Goal: Transaction & Acquisition: Register for event/course

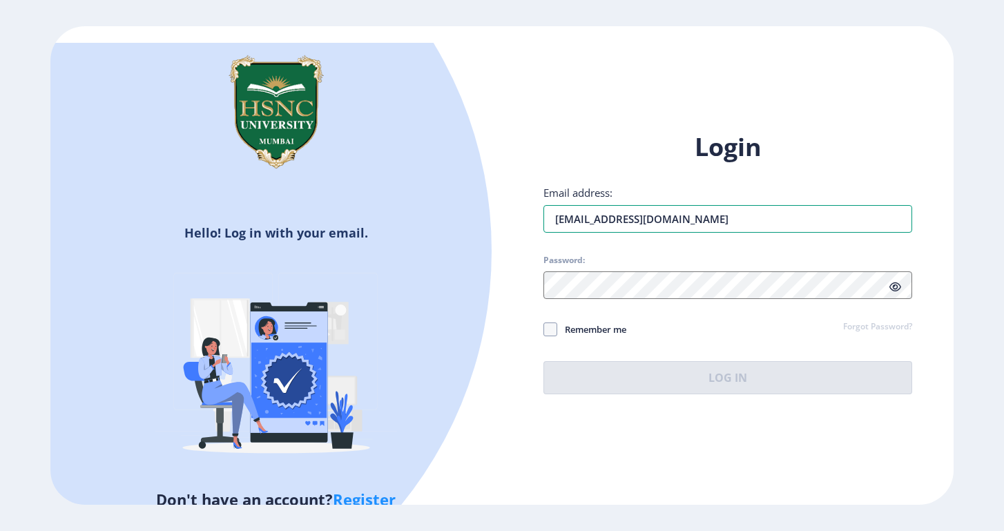
type input "[EMAIL_ADDRESS][DOMAIN_NAME]"
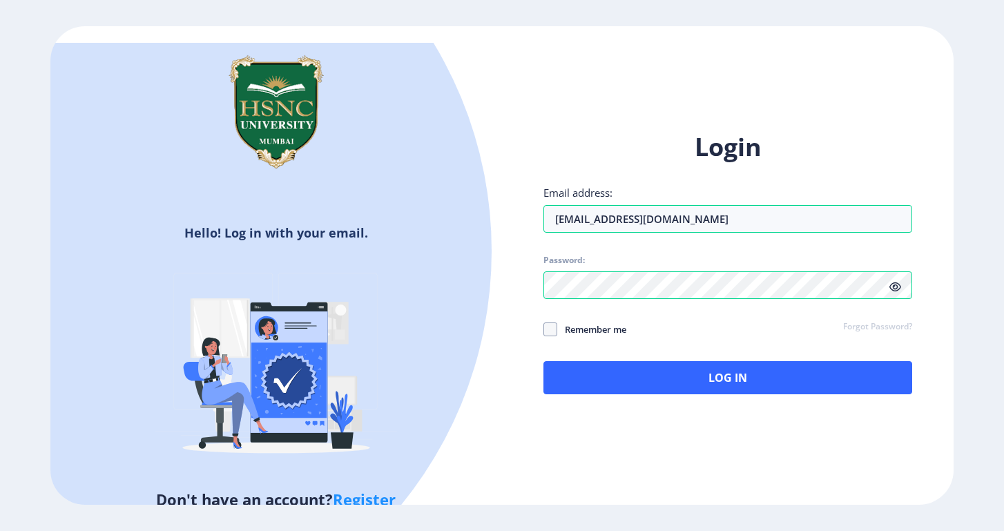
click at [541, 319] on div "Login Email address: [EMAIL_ADDRESS][DOMAIN_NAME] Password: Remember me Forgot …" at bounding box center [728, 273] width 452 height 327
click at [549, 323] on span at bounding box center [551, 330] width 14 height 14
click at [544, 329] on input "Remember me" at bounding box center [544, 329] width 1 height 1
checkbox input "true"
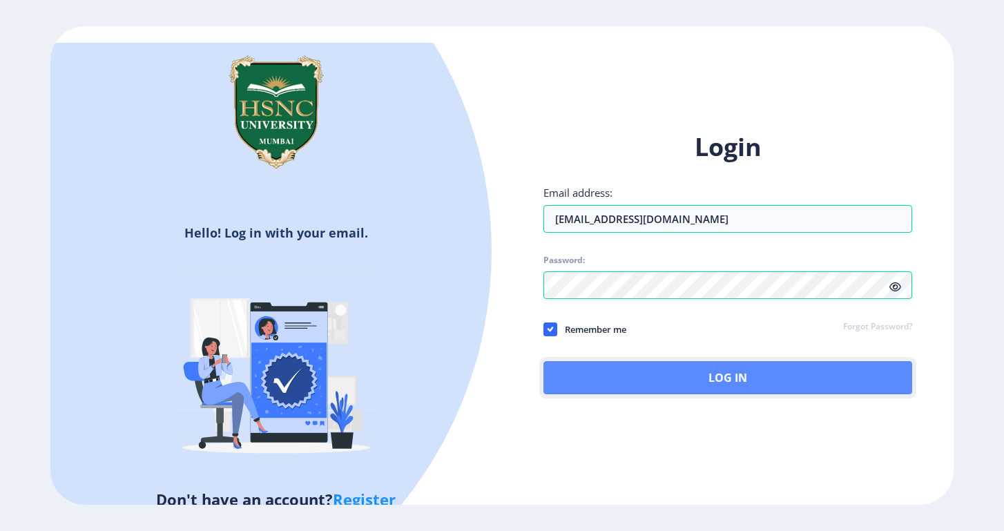
click at [597, 378] on button "Log In" at bounding box center [728, 377] width 369 height 33
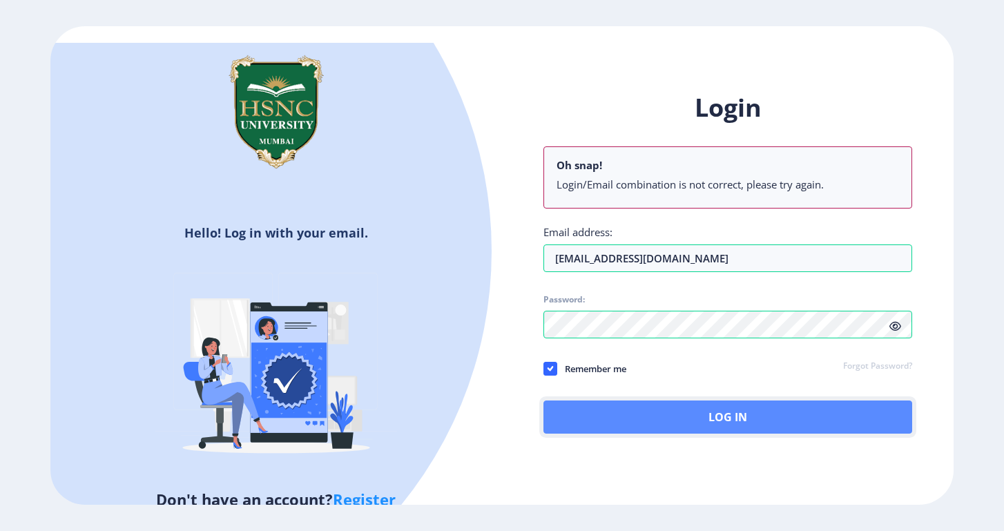
click at [706, 414] on button "Log In" at bounding box center [728, 417] width 369 height 33
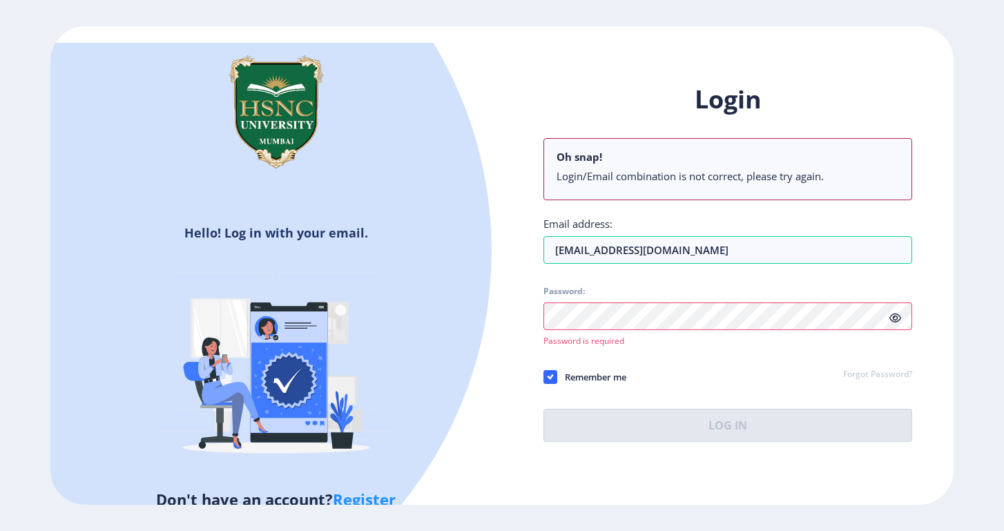
click at [720, 289] on span "Password:" at bounding box center [728, 294] width 369 height 17
click at [862, 369] on link "Forgot Password?" at bounding box center [877, 375] width 69 height 12
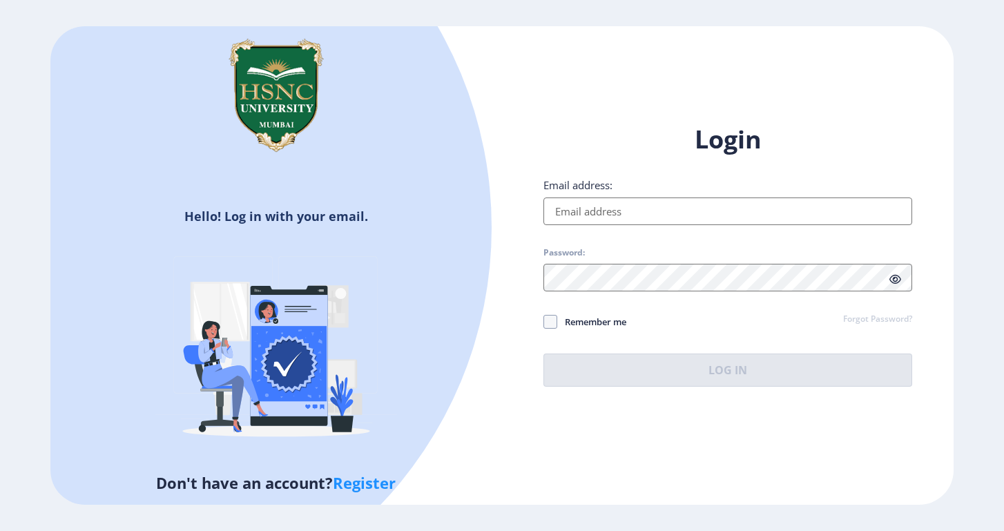
click at [605, 227] on div "Login Email address: Password: Remember me Forgot Password? Log In" at bounding box center [728, 255] width 369 height 264
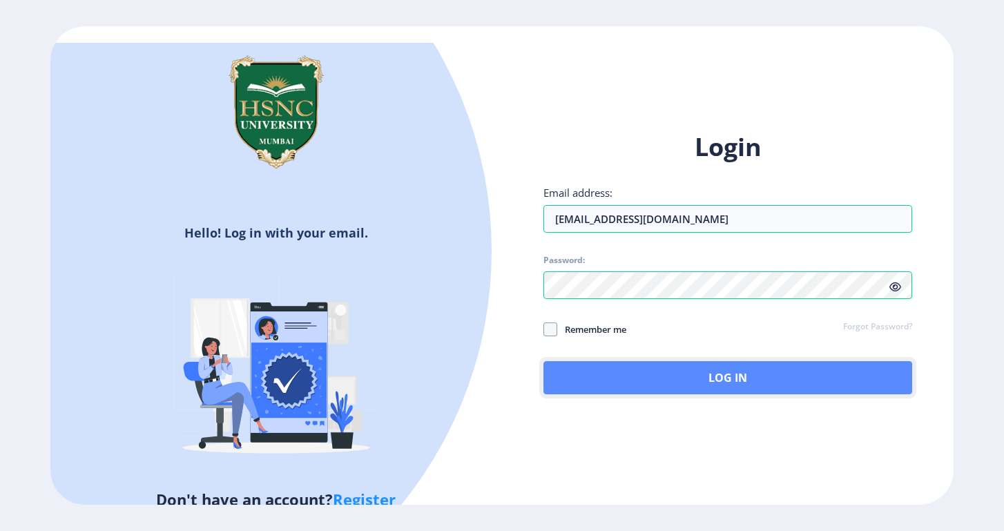
click at [683, 372] on button "Log In" at bounding box center [728, 377] width 369 height 33
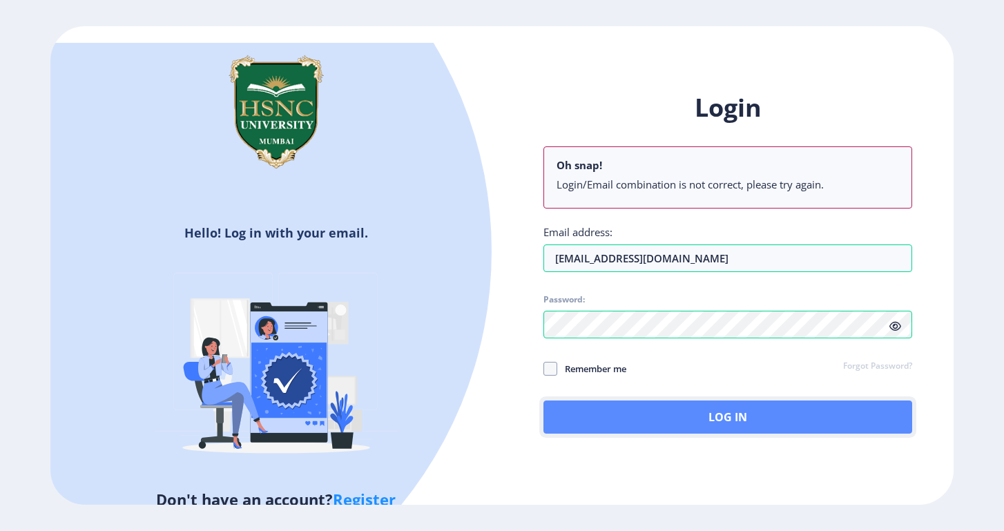
click at [753, 417] on button "Log In" at bounding box center [728, 417] width 369 height 33
click at [658, 423] on button "Log In" at bounding box center [728, 417] width 369 height 33
click at [710, 401] on button "Log In" at bounding box center [728, 417] width 369 height 33
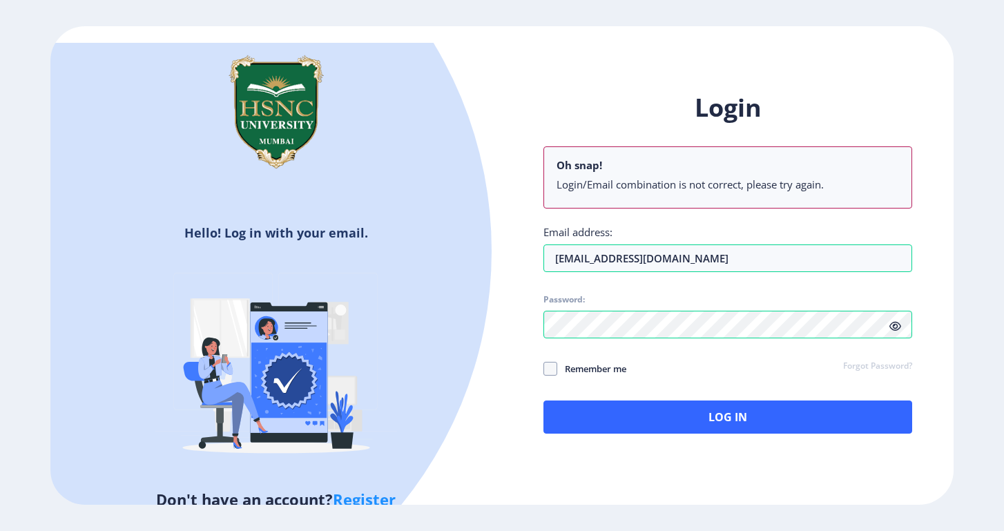
click at [899, 321] on icon at bounding box center [896, 326] width 12 height 10
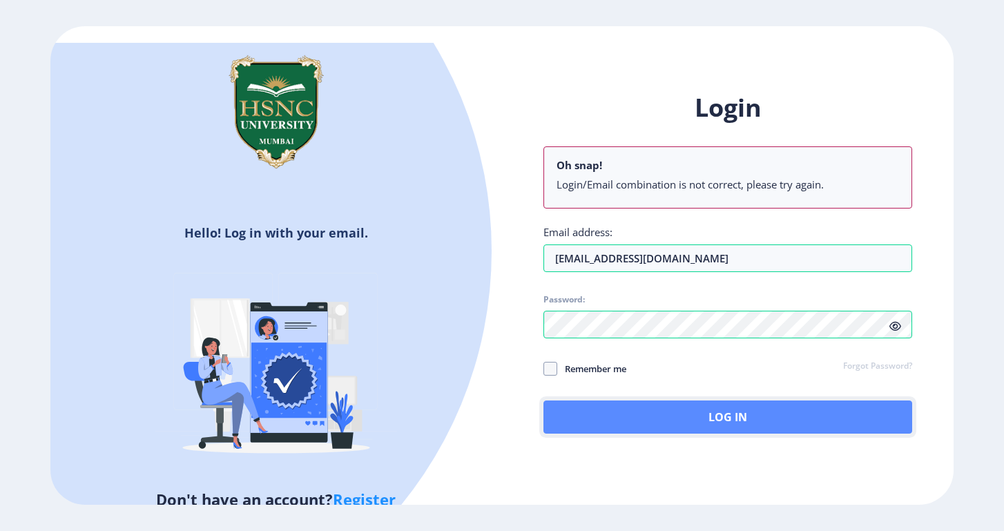
click at [729, 410] on button "Log In" at bounding box center [728, 417] width 369 height 33
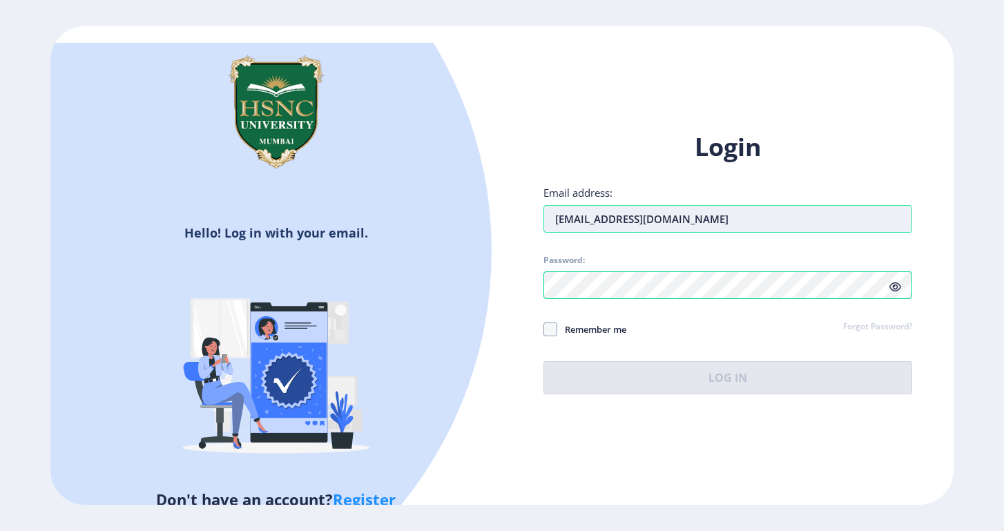
click at [594, 209] on input "[EMAIL_ADDRESS][DOMAIN_NAME]" at bounding box center [728, 219] width 369 height 28
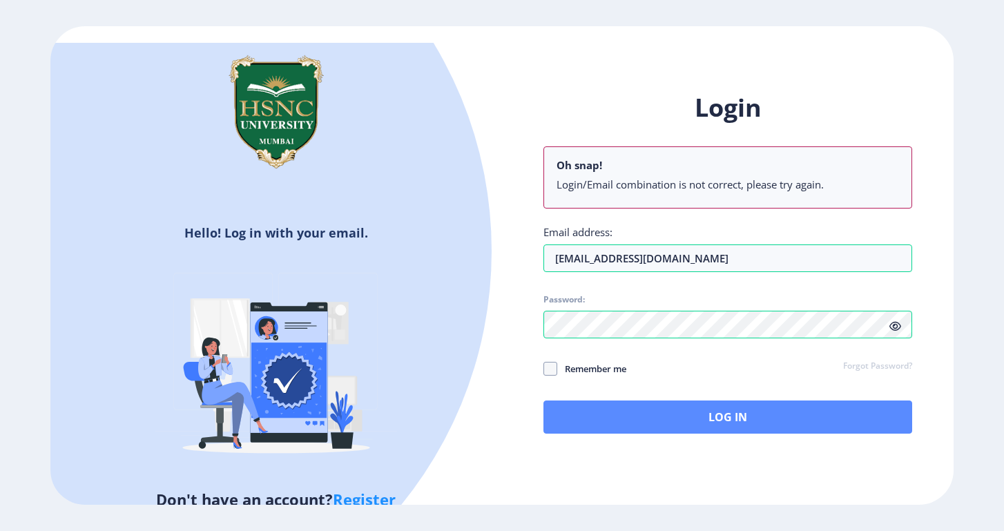
click at [655, 358] on div "Login Oh snap! Login/Email combination is not correct, please try again. Email …" at bounding box center [728, 262] width 369 height 343
click at [734, 401] on button "Log In" at bounding box center [728, 417] width 369 height 33
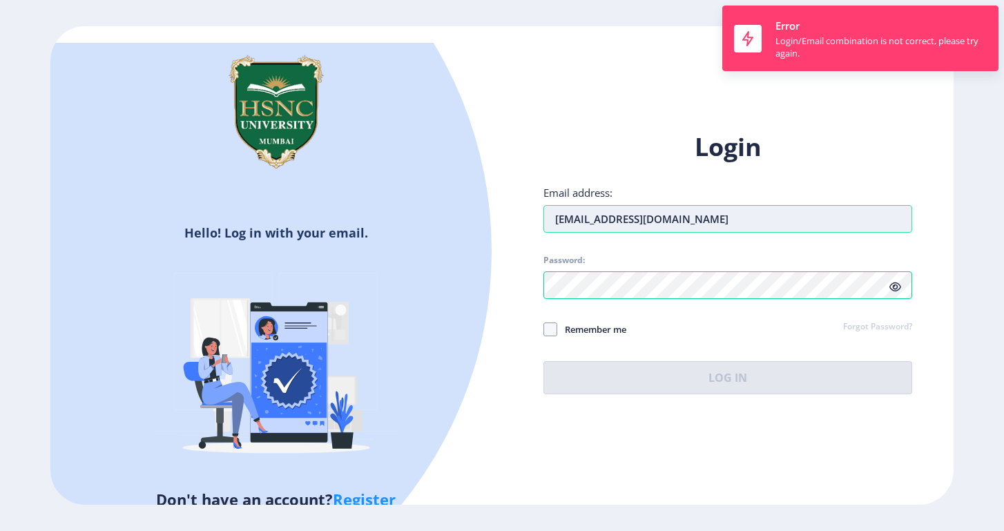
click at [673, 205] on input "[EMAIL_ADDRESS][DOMAIN_NAME]" at bounding box center [728, 219] width 369 height 28
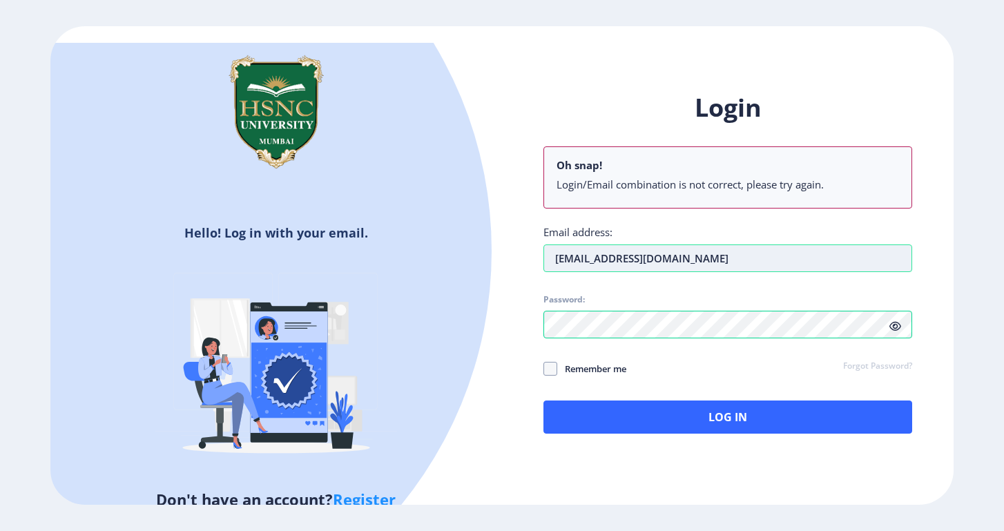
type input "[EMAIL_ADDRESS][DOMAIN_NAME]"
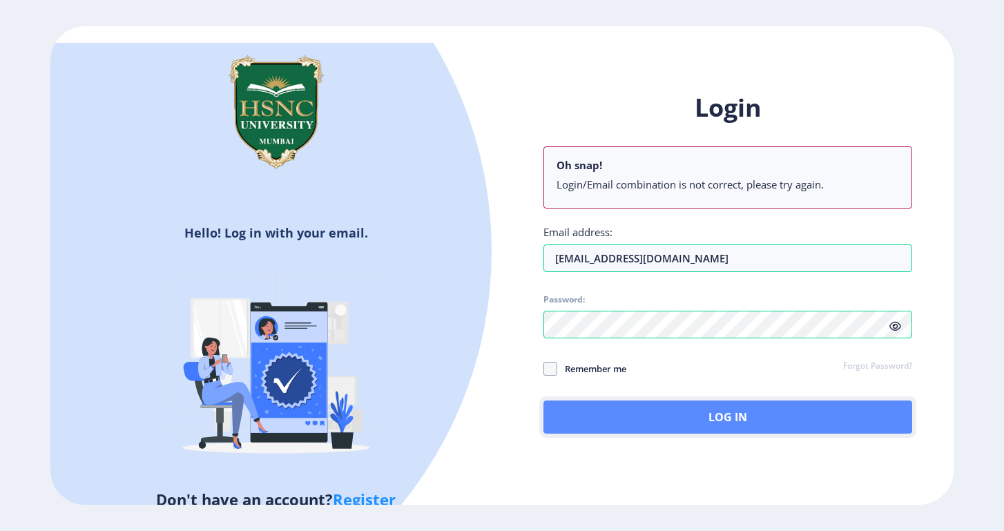
click at [666, 403] on button "Log In" at bounding box center [728, 417] width 369 height 33
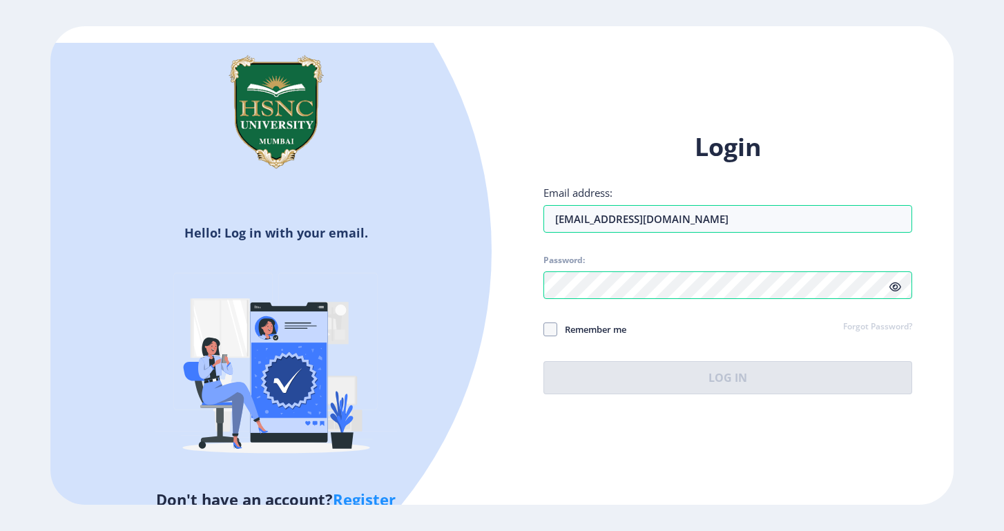
click at [363, 489] on link "Register" at bounding box center [364, 499] width 63 height 21
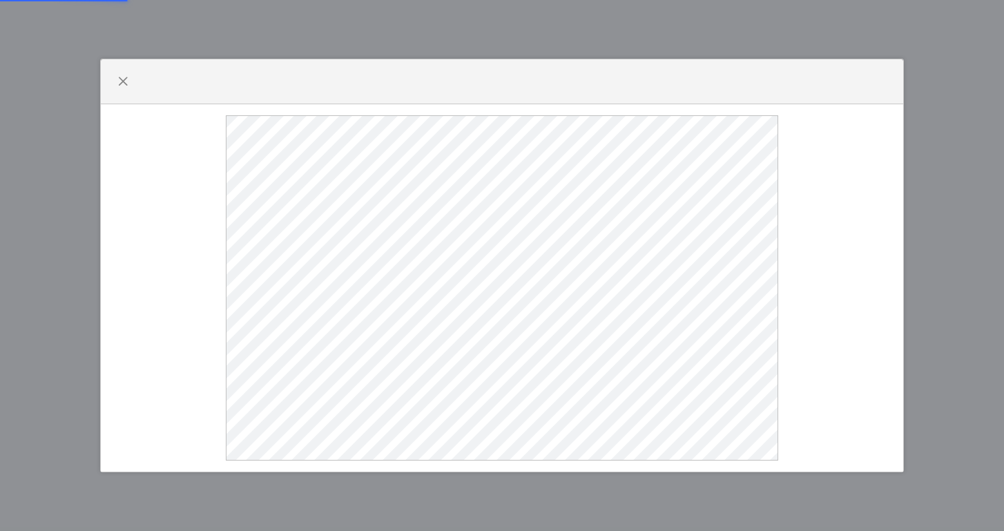
select select
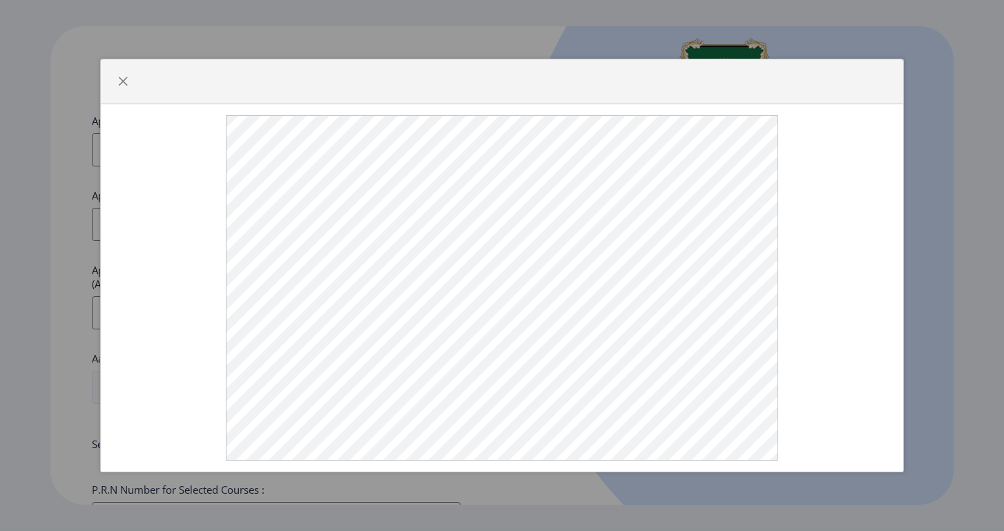
click at [626, 488] on div at bounding box center [502, 265] width 1004 height 531
click at [121, 80] on span "button" at bounding box center [122, 81] width 11 height 11
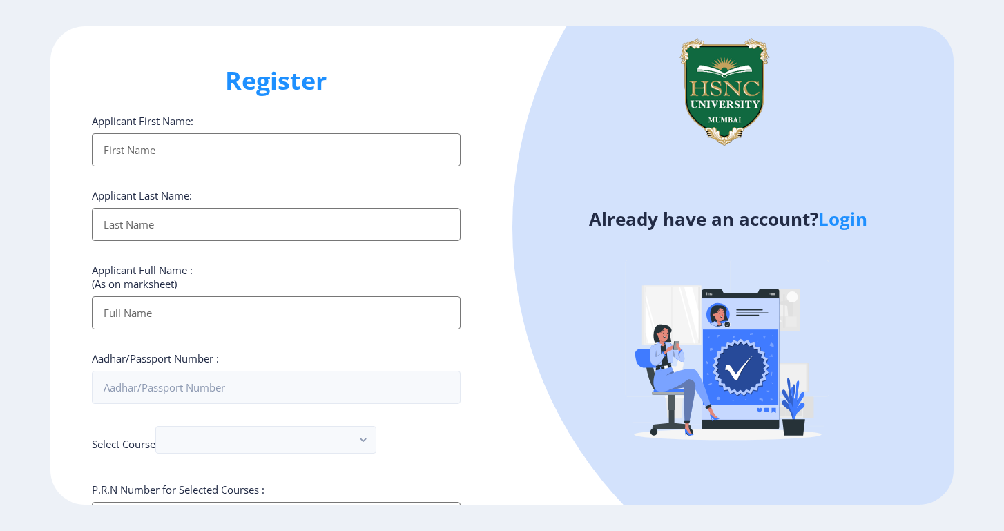
click at [150, 137] on input "Applicant First Name:" at bounding box center [276, 149] width 369 height 33
type input "[PERSON_NAME]"
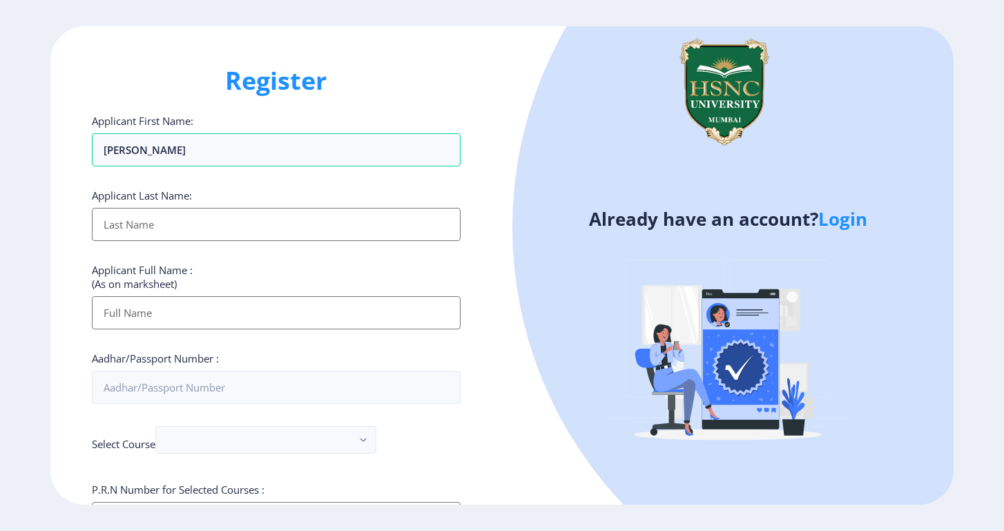
click at [161, 224] on input "Applicant First Name:" at bounding box center [276, 224] width 369 height 33
type input "[PERSON_NAME]"
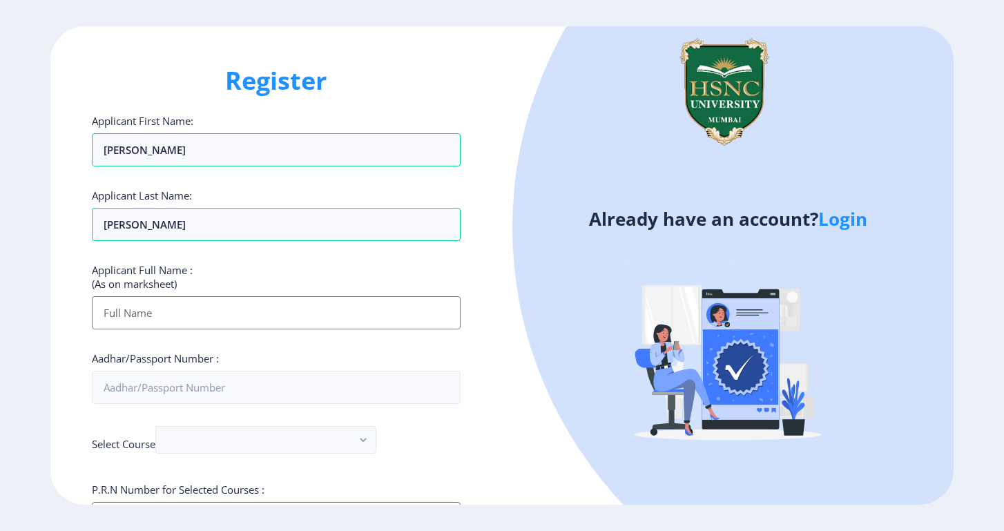
click at [157, 312] on input "Applicant First Name:" at bounding box center [276, 312] width 369 height 33
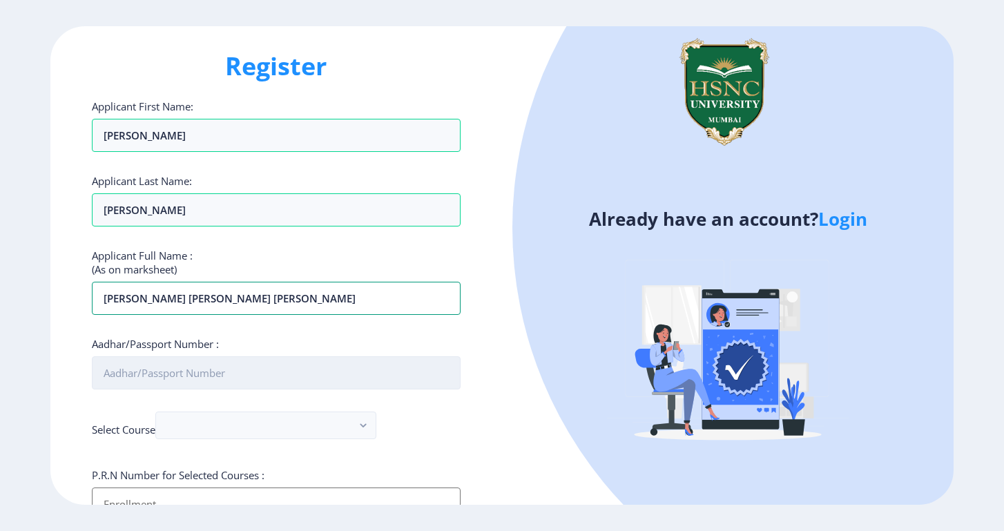
type input "[PERSON_NAME] [PERSON_NAME] [PERSON_NAME]"
click at [142, 374] on input "Aadhar/Passport Number :" at bounding box center [276, 372] width 369 height 33
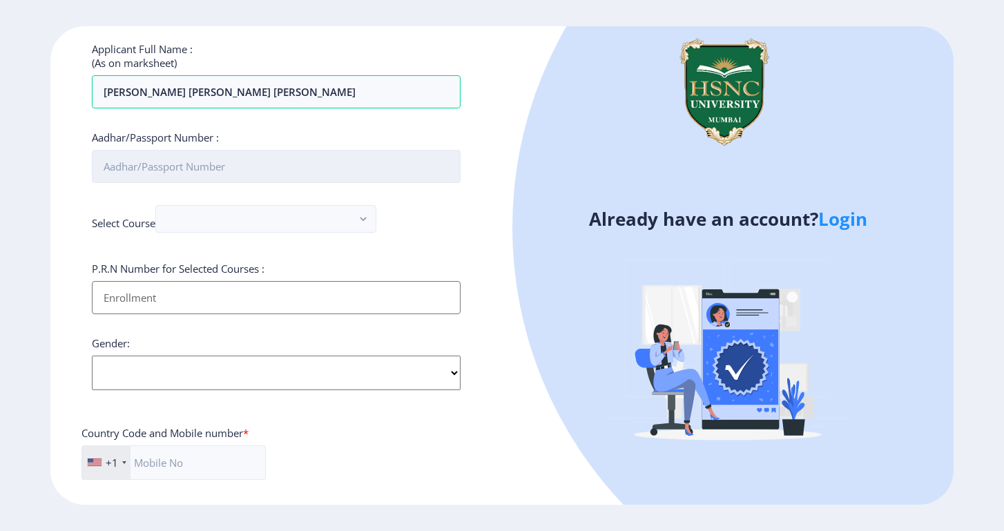
scroll to position [200, 0]
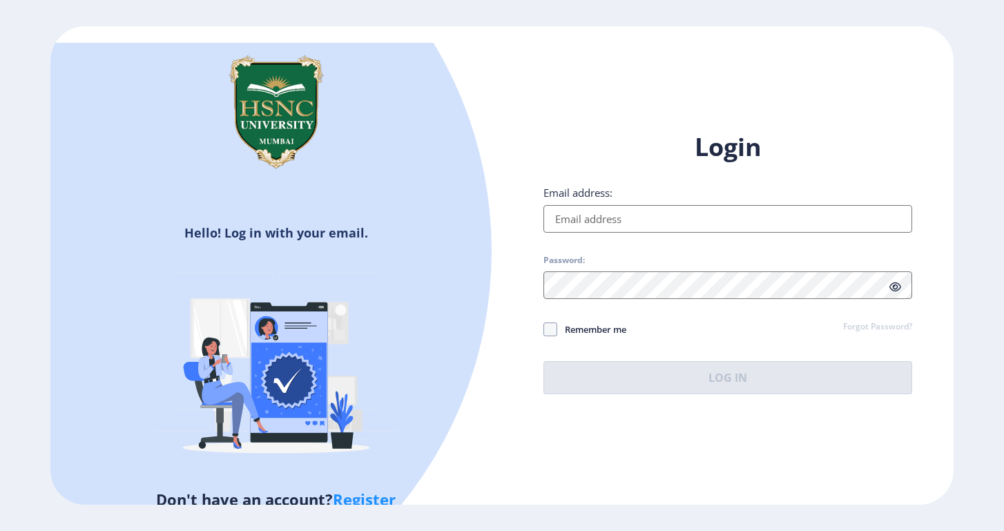
type input "[EMAIL_ADDRESS][DOMAIN_NAME]"
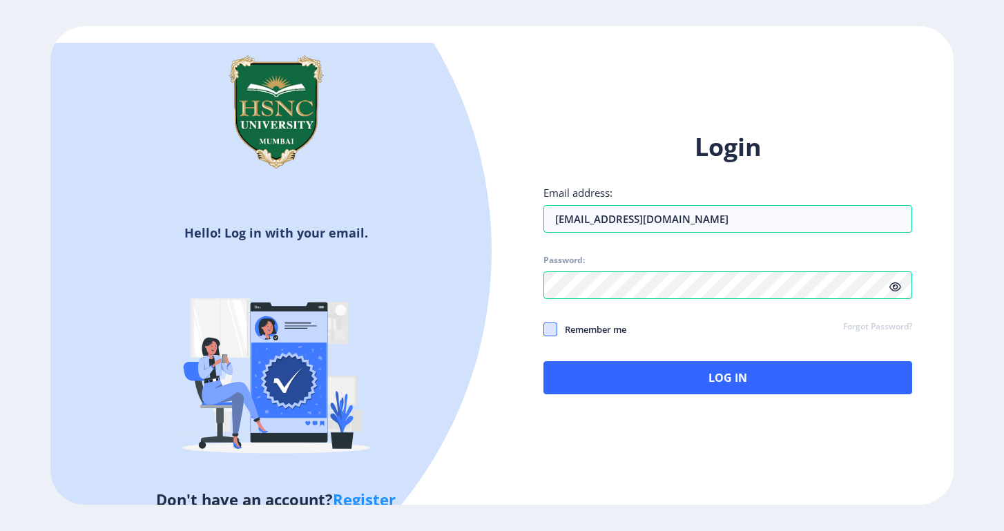
click at [550, 323] on span at bounding box center [551, 330] width 14 height 14
click at [544, 329] on input "Remember me" at bounding box center [544, 329] width 1 height 1
checkbox input "true"
click at [891, 321] on link "Forgot Password?" at bounding box center [877, 327] width 69 height 12
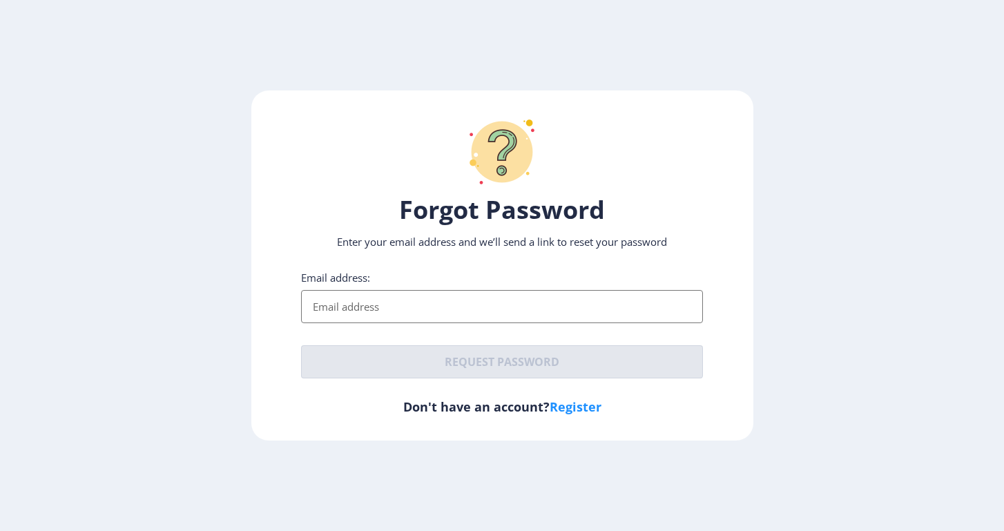
click at [365, 307] on input "Email address:" at bounding box center [502, 306] width 402 height 33
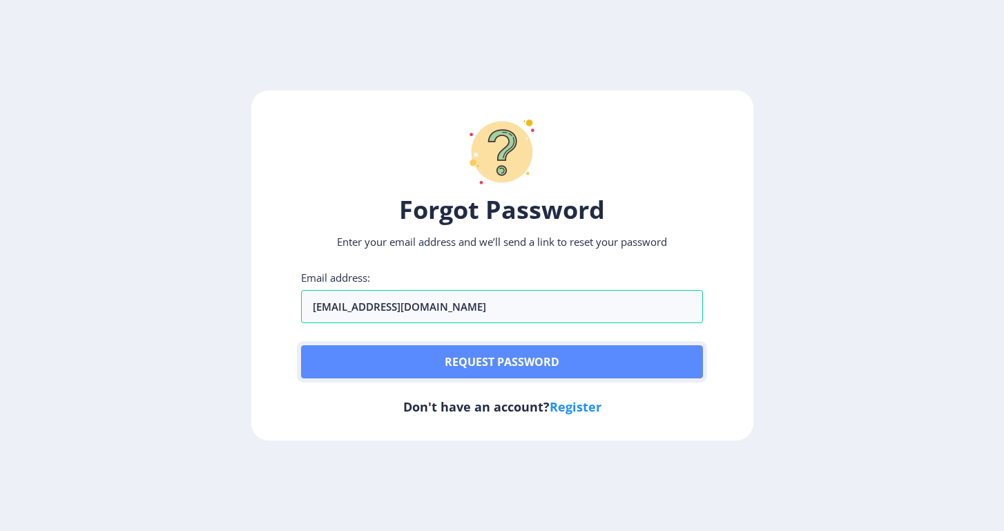
click at [497, 366] on button "Request password" at bounding box center [502, 361] width 402 height 33
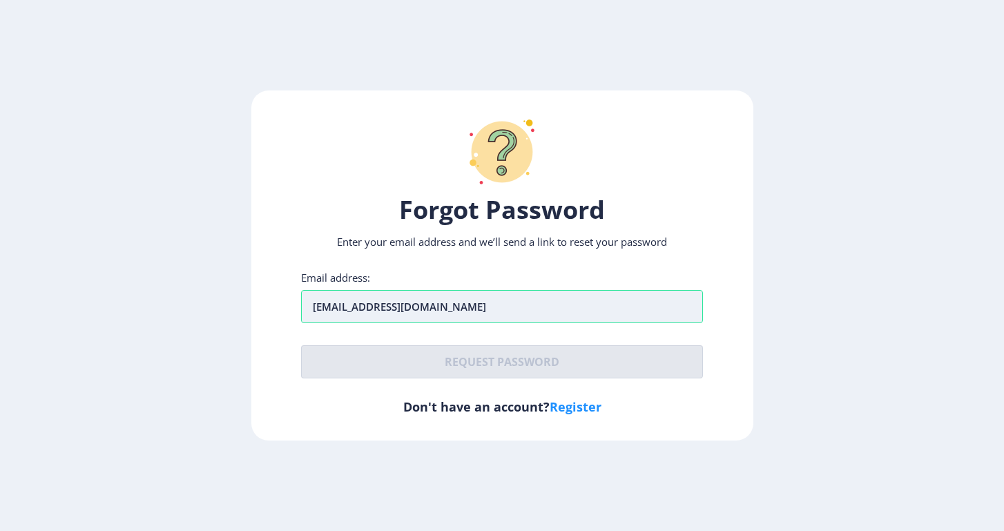
click at [466, 307] on input "[EMAIL_ADDRESS][DOMAIN_NAME]" at bounding box center [502, 306] width 402 height 33
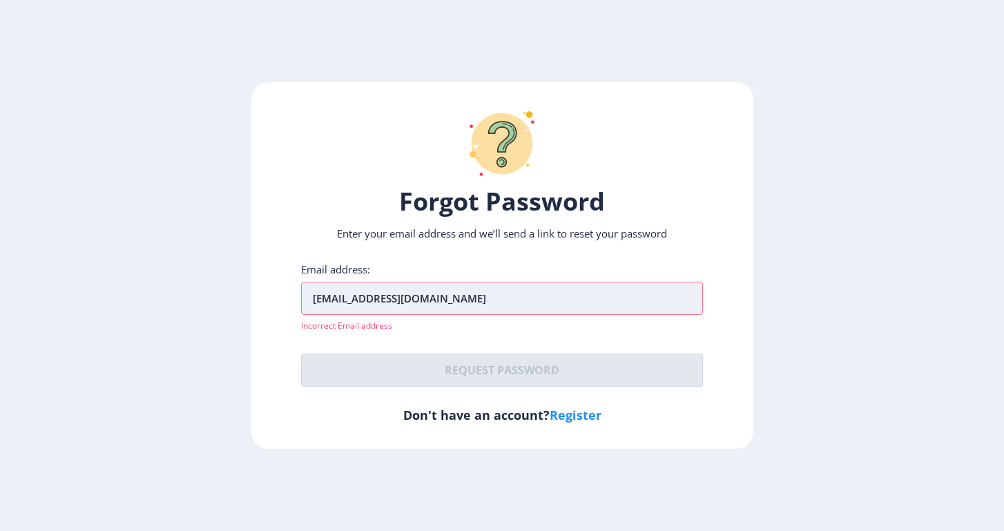
click at [423, 308] on input "[EMAIL_ADDRESS][DOMAIN_NAME]" at bounding box center [502, 298] width 402 height 33
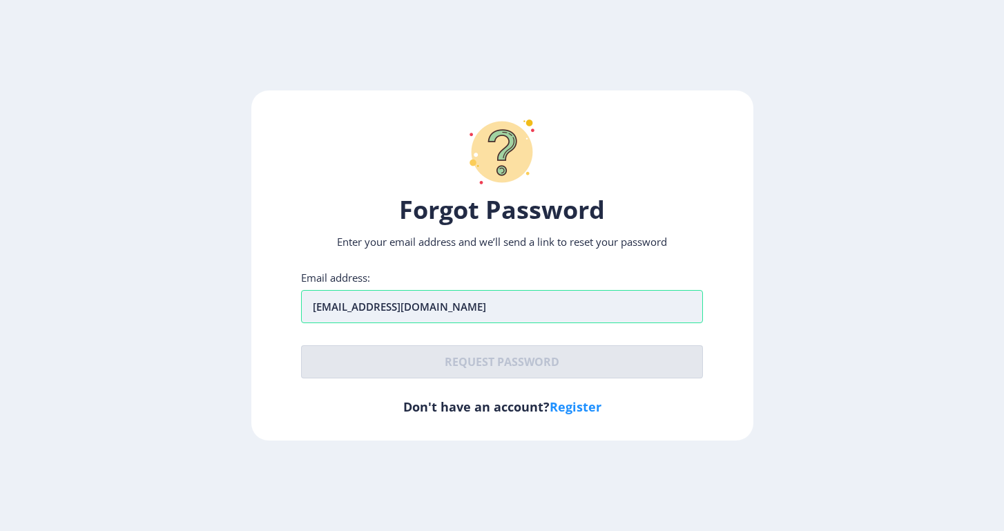
type input "[EMAIL_ADDRESS][DOMAIN_NAME]"
click at [449, 311] on input "[EMAIL_ADDRESS][DOMAIN_NAME]" at bounding box center [502, 306] width 402 height 33
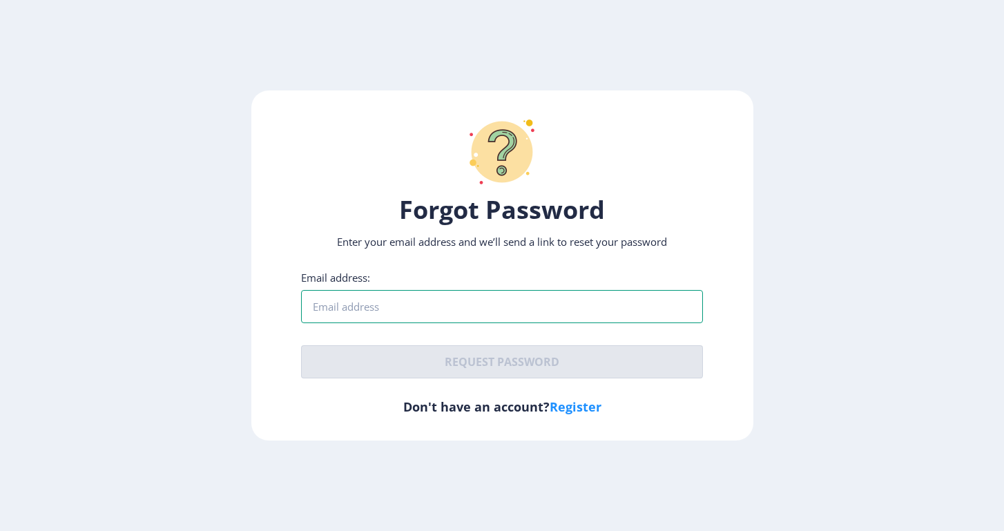
type input "[EMAIL_ADDRESS][DOMAIN_NAME]"
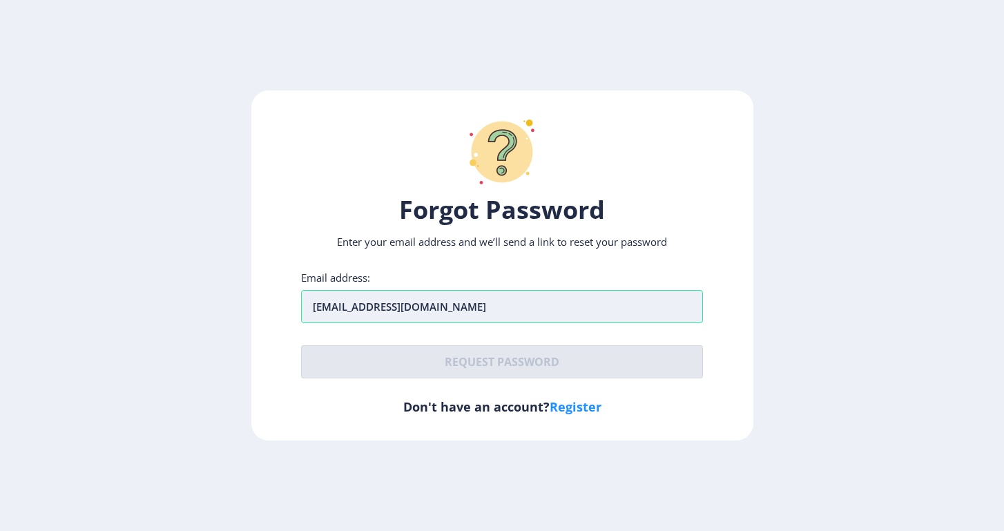
click at [435, 304] on input "[EMAIL_ADDRESS][DOMAIN_NAME]" at bounding box center [502, 306] width 402 height 33
click at [565, 243] on p "Enter your email address and we’ll send a link to reset your password" at bounding box center [502, 242] width 402 height 14
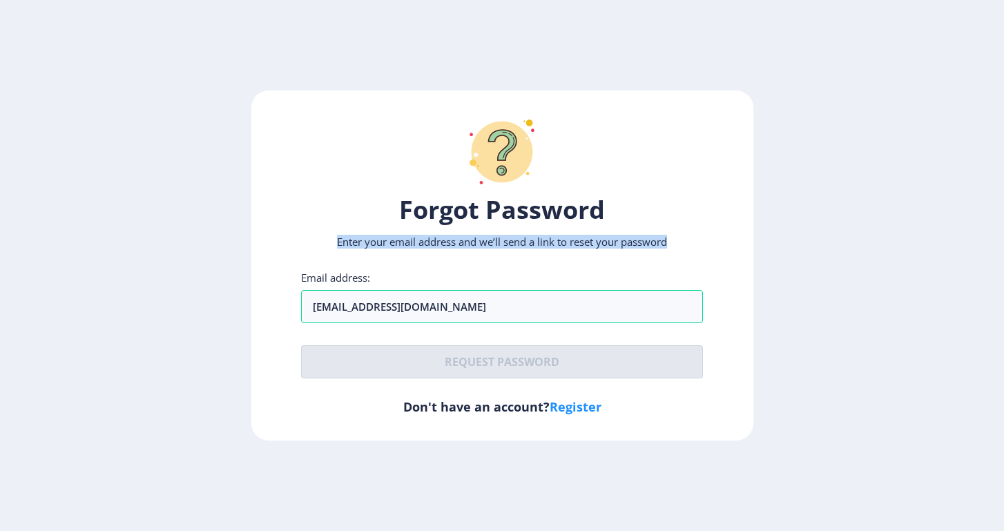
click at [565, 243] on p "Enter your email address and we’ll send a link to reset your password" at bounding box center [502, 242] width 402 height 14
click at [582, 403] on link "Register" at bounding box center [576, 407] width 52 height 17
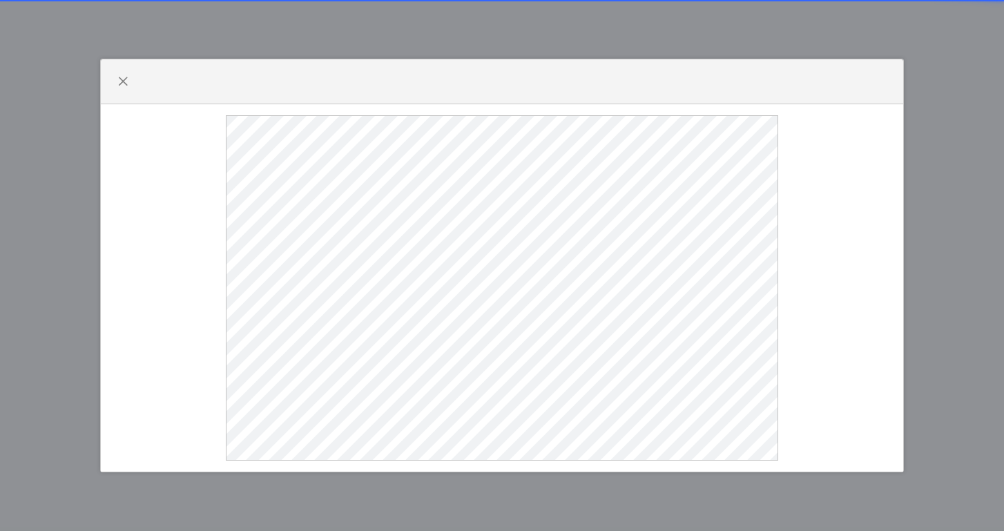
select select
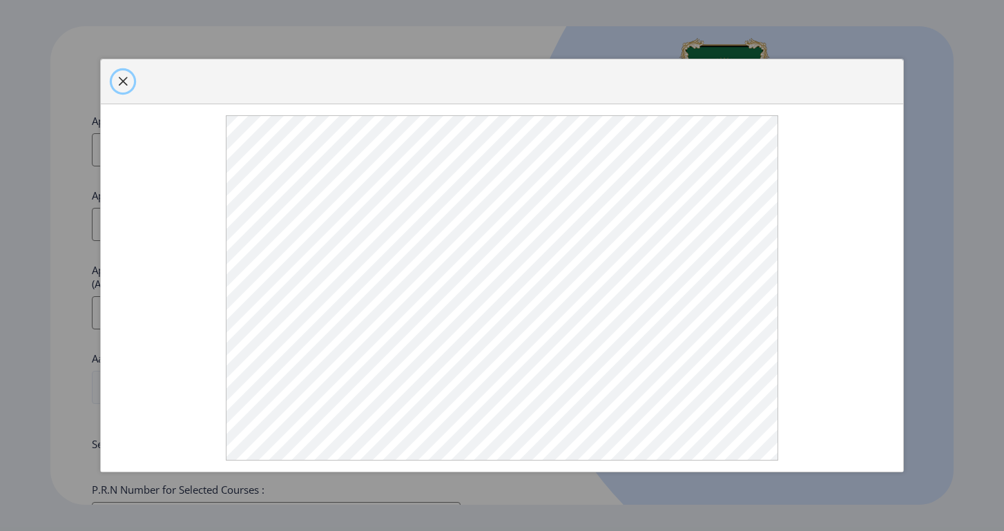
click at [122, 82] on span "button" at bounding box center [122, 81] width 11 height 11
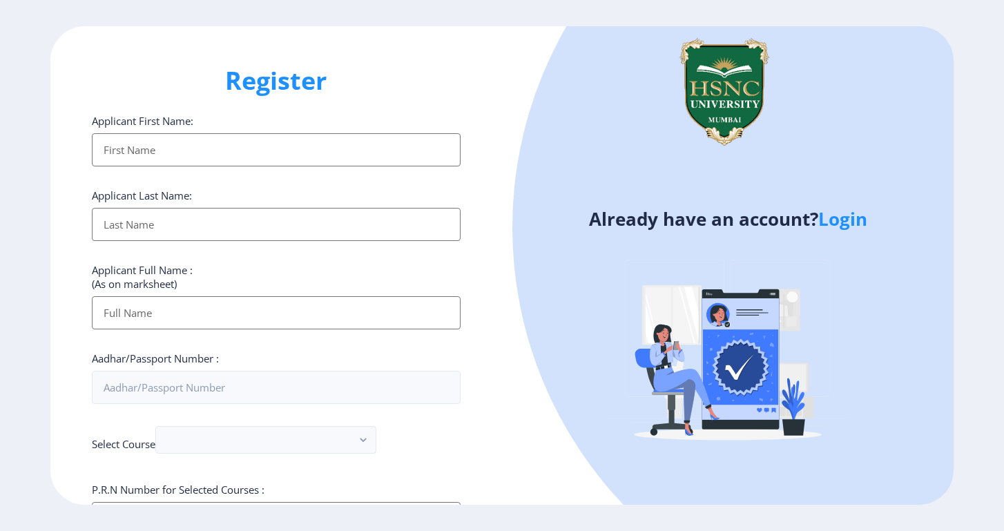
click at [191, 153] on input "Applicant First Name:" at bounding box center [276, 149] width 369 height 33
type input "[PERSON_NAME]"
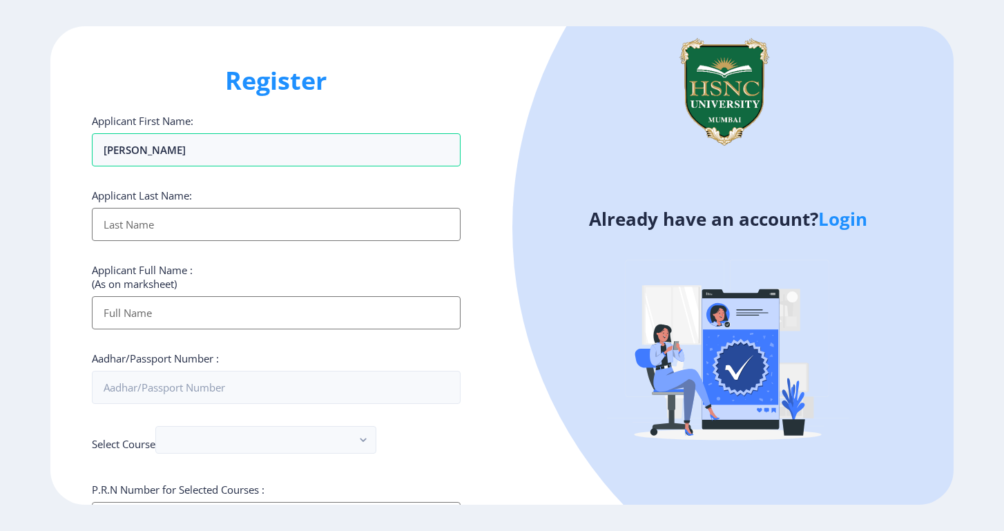
click at [220, 210] on input "Applicant First Name:" at bounding box center [276, 224] width 369 height 33
type input "[PERSON_NAME]"
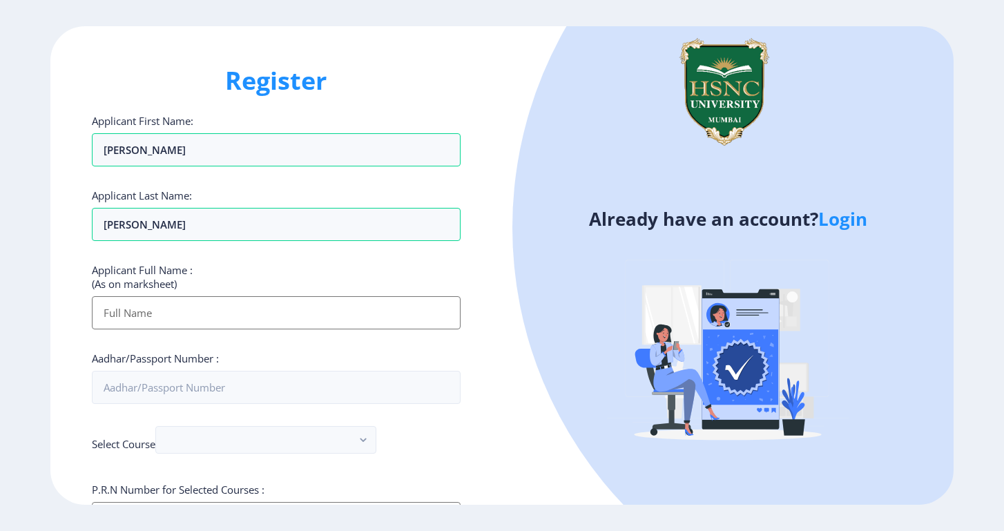
click at [196, 307] on input "Applicant First Name:" at bounding box center [276, 312] width 369 height 33
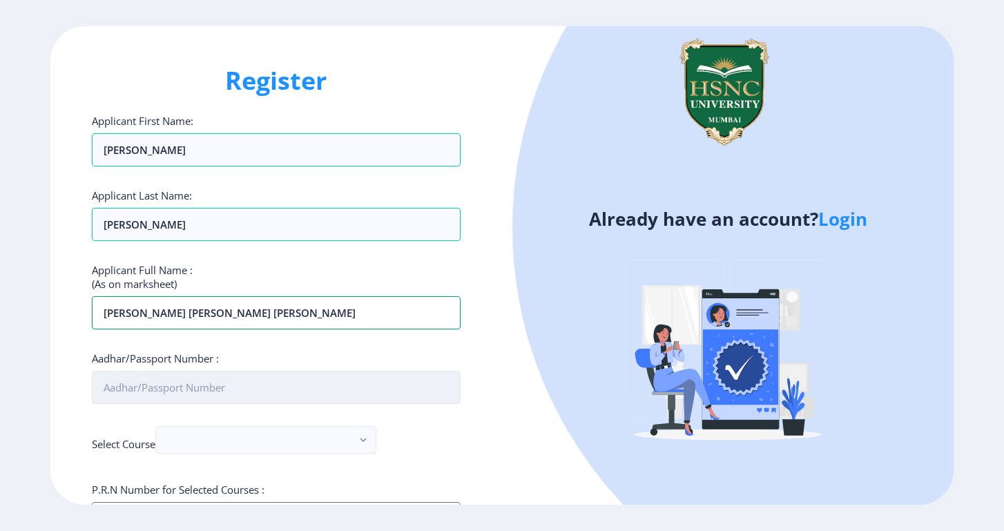
type input "[PERSON_NAME] [PERSON_NAME] [PERSON_NAME]"
click at [137, 385] on input "Aadhar/Passport Number :" at bounding box center [276, 387] width 369 height 33
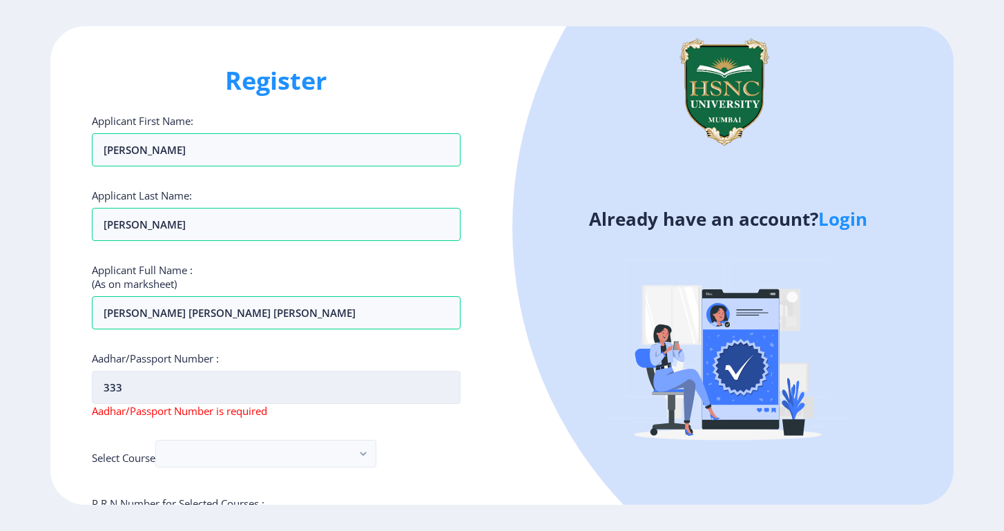
type input "3332"
